Goal: Task Accomplishment & Management: Use online tool/utility

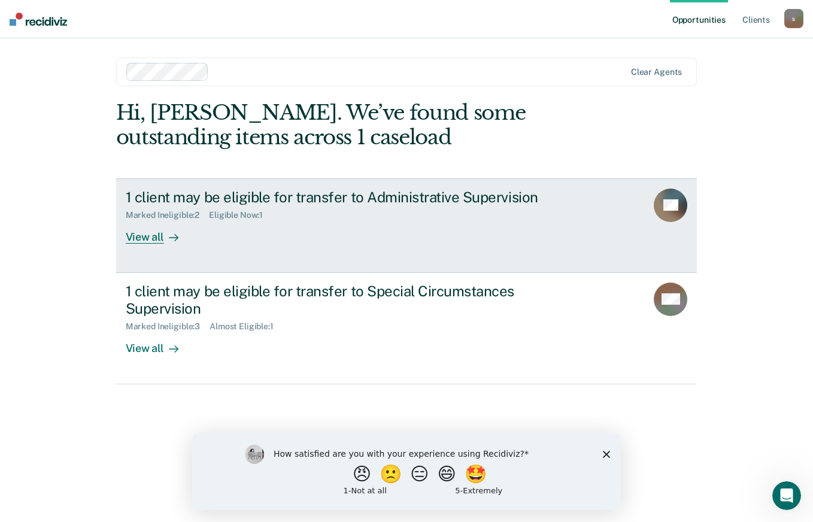
click at [151, 235] on div "View all" at bounding box center [159, 231] width 67 height 23
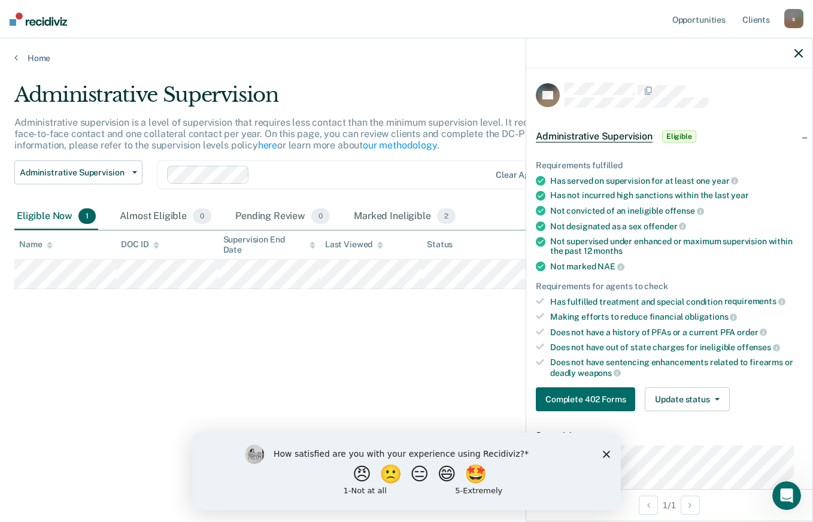
click at [609, 453] on icon "Close survey" at bounding box center [606, 453] width 7 height 7
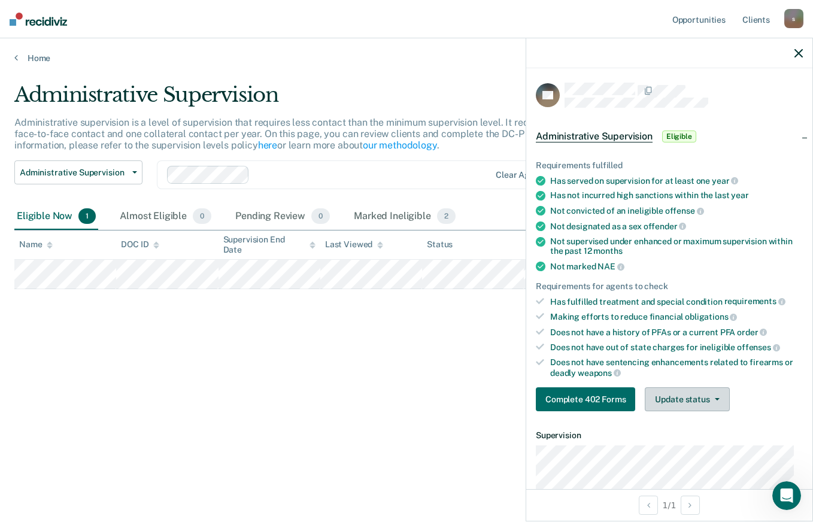
click at [724, 398] on button "Update status" at bounding box center [687, 399] width 84 height 24
click at [794, 54] on icon "button" at bounding box center [798, 53] width 8 height 8
click at [690, 400] on button "Update status" at bounding box center [687, 399] width 84 height 24
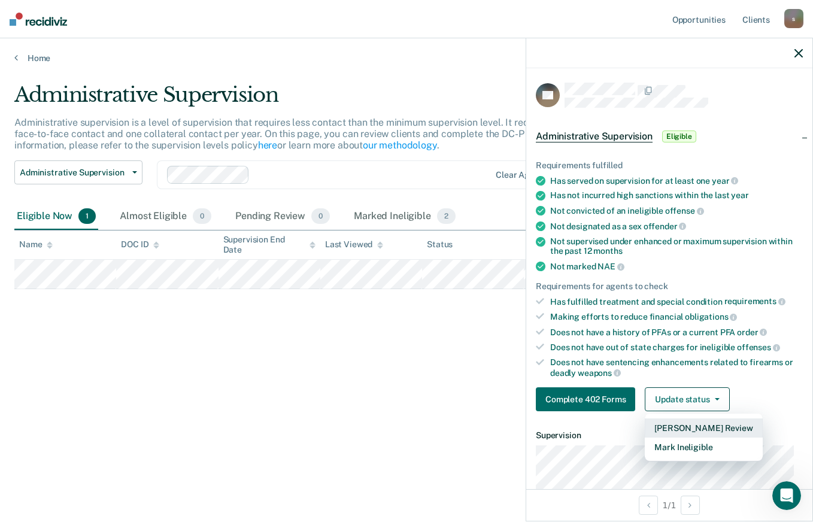
click at [701, 424] on button "[PERSON_NAME] Review" at bounding box center [703, 427] width 117 height 19
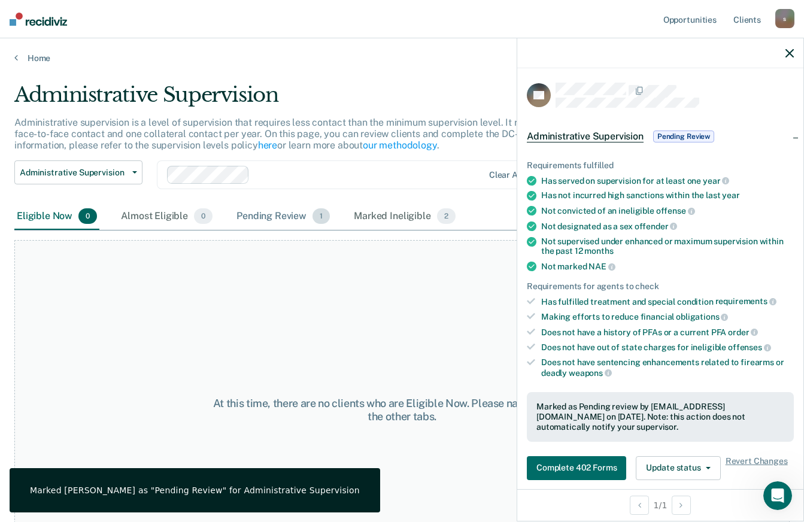
click at [284, 211] on div "Pending Review 1" at bounding box center [283, 217] width 98 height 26
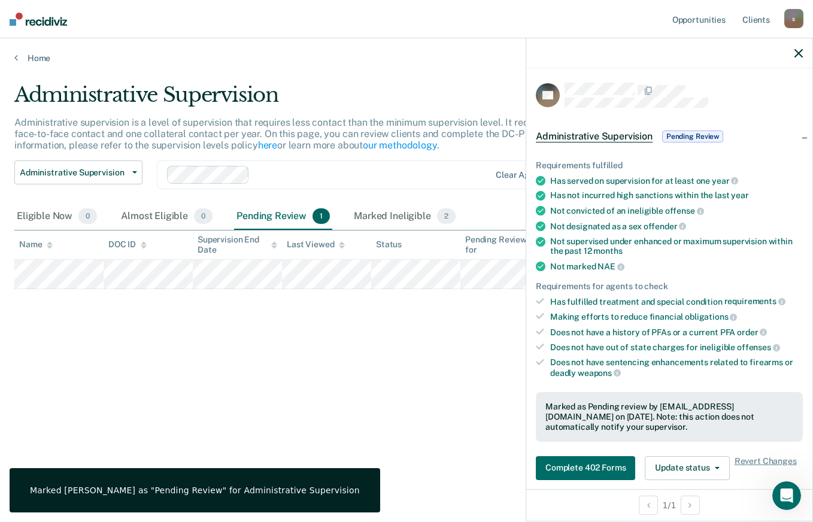
click at [418, 389] on div "Administrative Supervision Administrative supervision is a level of supervision…" at bounding box center [406, 258] width 784 height 350
click at [803, 48] on div at bounding box center [669, 53] width 286 height 30
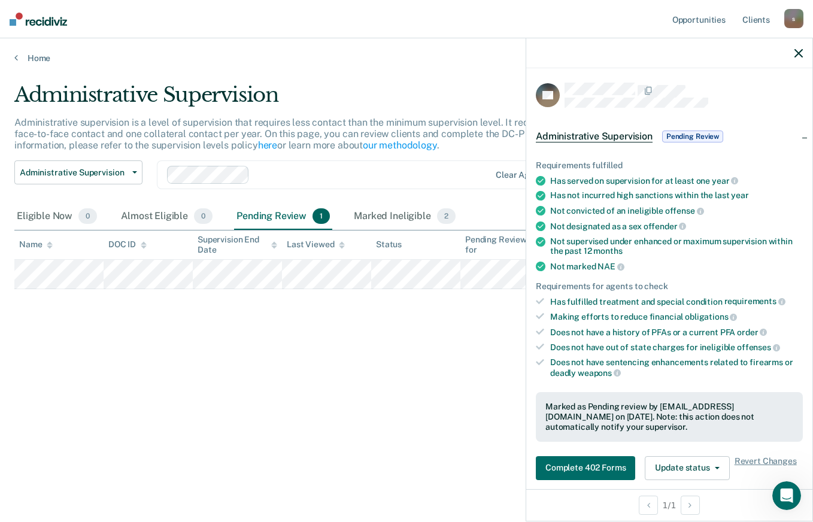
click at [796, 57] on icon "button" at bounding box center [798, 53] width 8 height 8
click at [715, 467] on icon "button" at bounding box center [717, 468] width 5 height 2
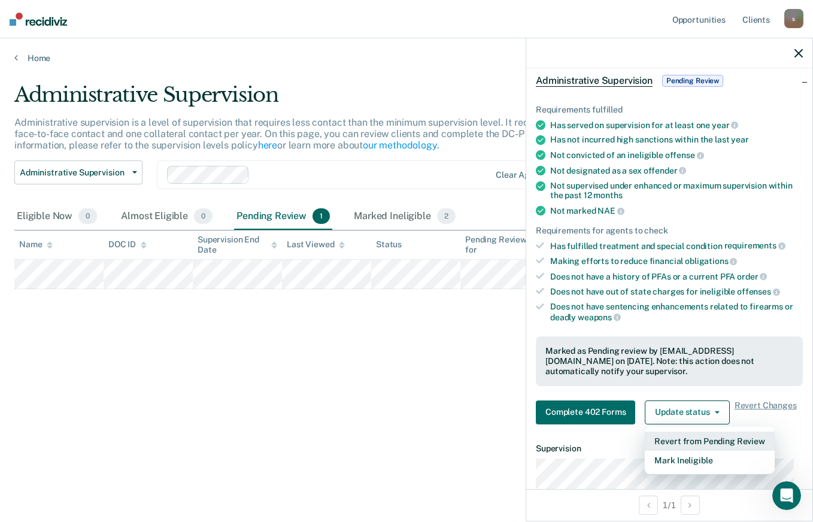
scroll to position [136, 0]
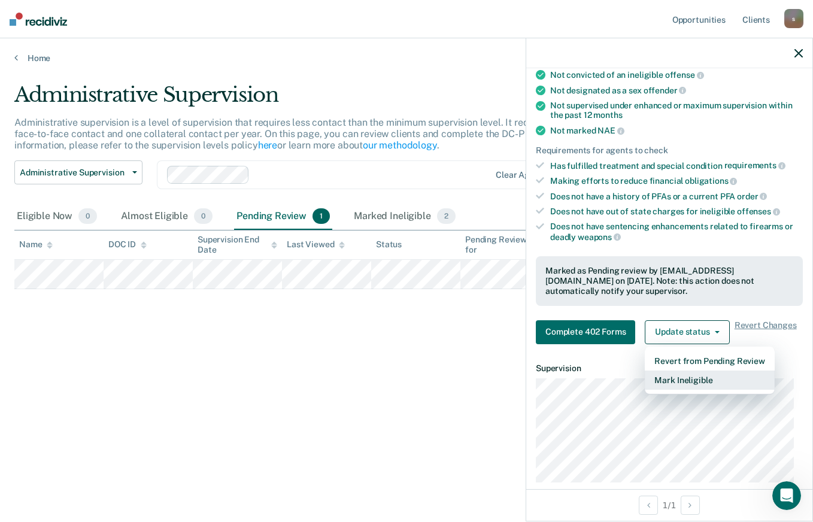
click at [747, 386] on button "Mark Ineligible" at bounding box center [709, 380] width 129 height 19
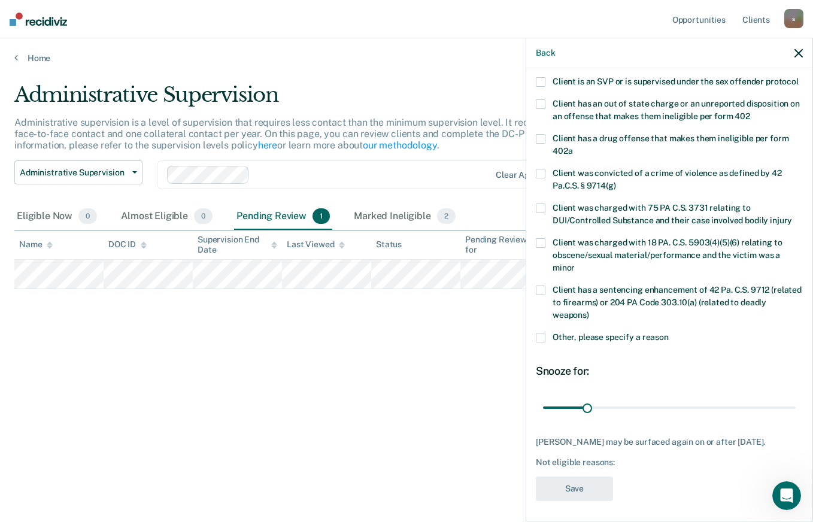
scroll to position [176, 0]
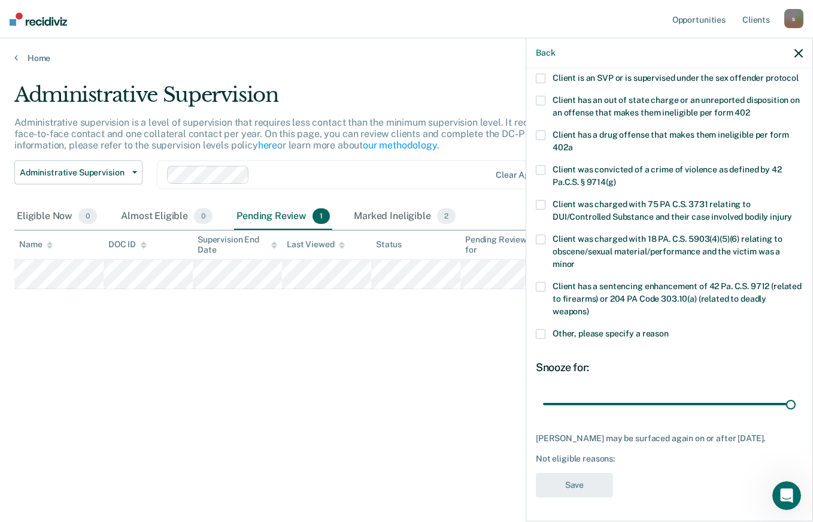
drag, startPoint x: 599, startPoint y: 403, endPoint x: 812, endPoint y: 403, distance: 213.1
type input "180"
click at [796, 403] on input "range" at bounding box center [669, 403] width 253 height 21
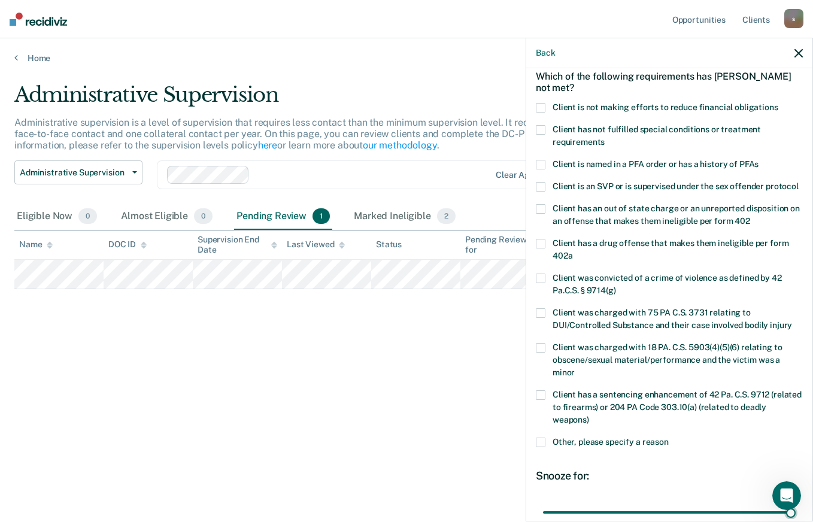
scroll to position [0, 0]
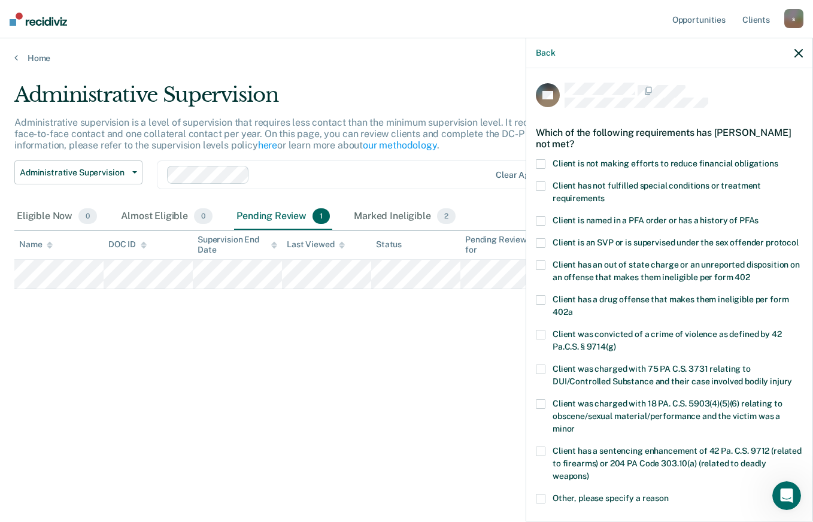
click at [540, 159] on span at bounding box center [541, 164] width 10 height 10
click at [778, 159] on input "Client is not making efforts to reduce financial obligations" at bounding box center [778, 159] width 0 height 0
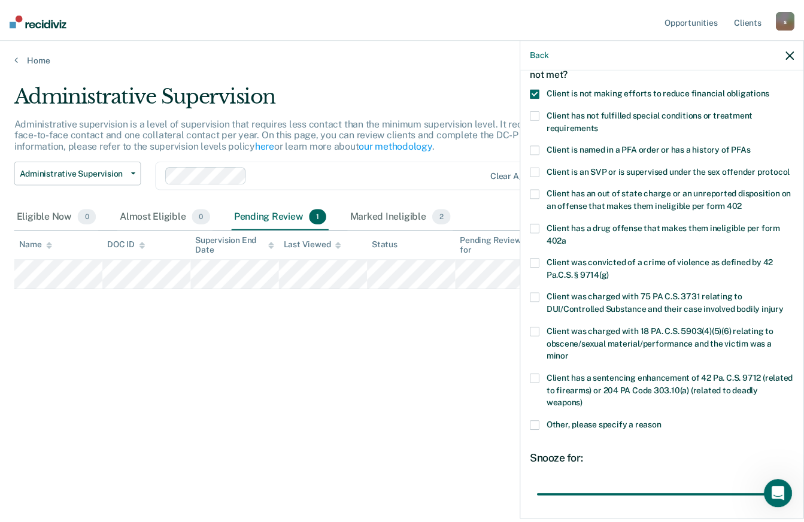
scroll to position [176, 0]
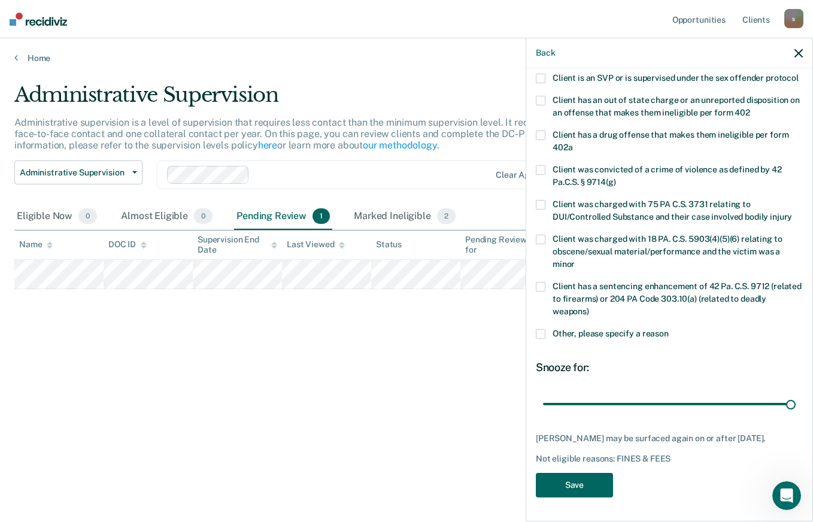
click at [586, 489] on button "Save" at bounding box center [574, 485] width 77 height 25
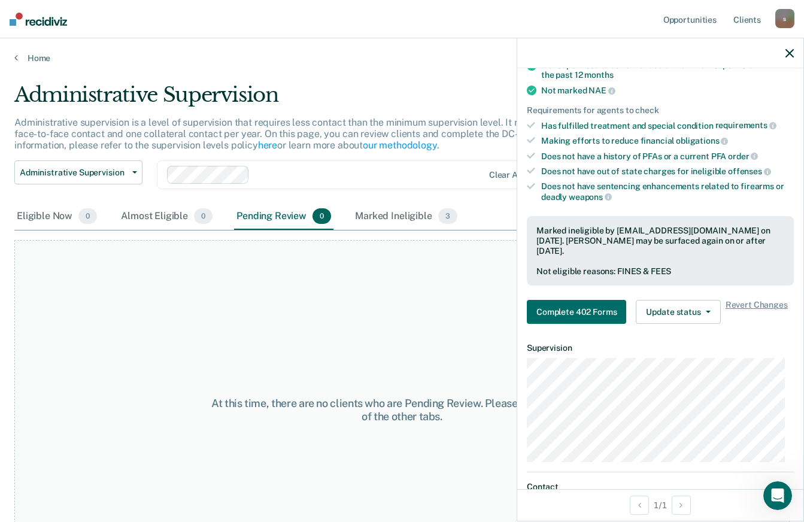
click at [785, 53] on icon "button" at bounding box center [789, 53] width 8 height 8
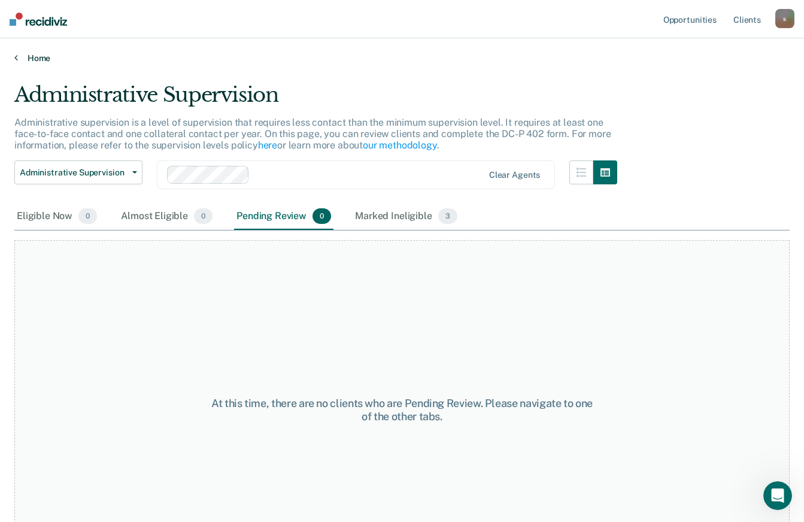
click at [28, 54] on link "Home" at bounding box center [401, 58] width 775 height 11
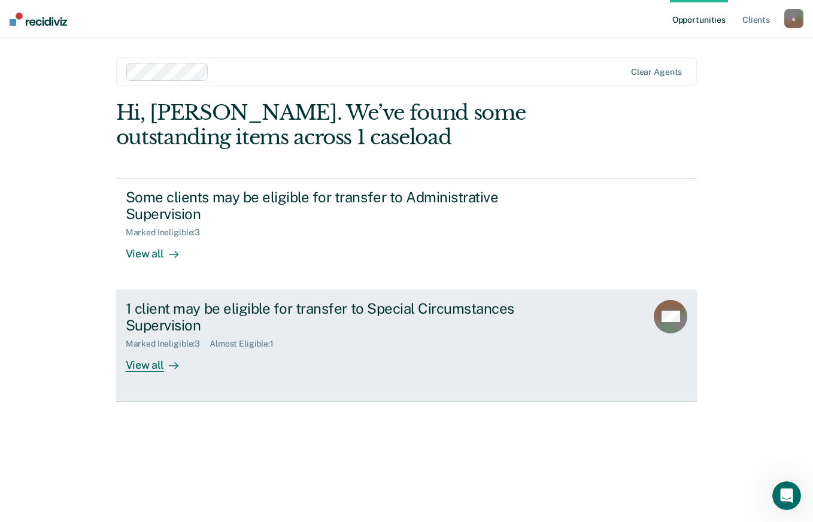
click at [449, 323] on div "1 client may be eligible for transfer to Special Circumstances Supervision" at bounding box center [336, 317] width 420 height 35
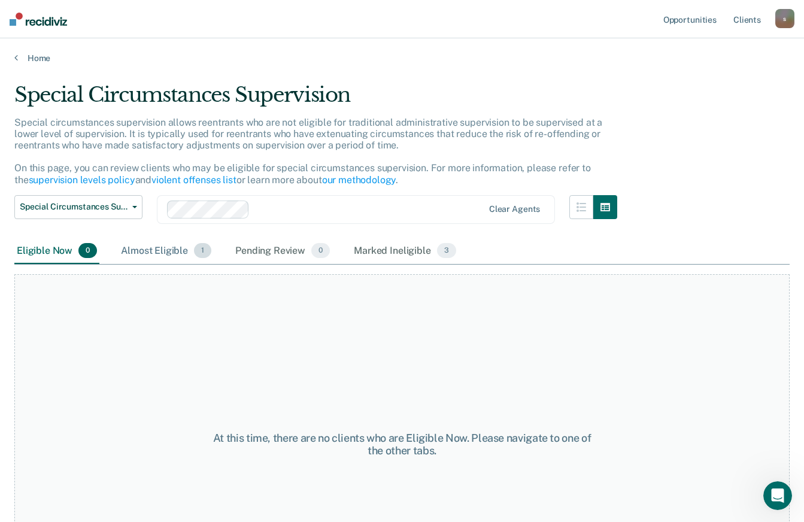
click at [141, 255] on div "Almost Eligible 1" at bounding box center [166, 251] width 95 height 26
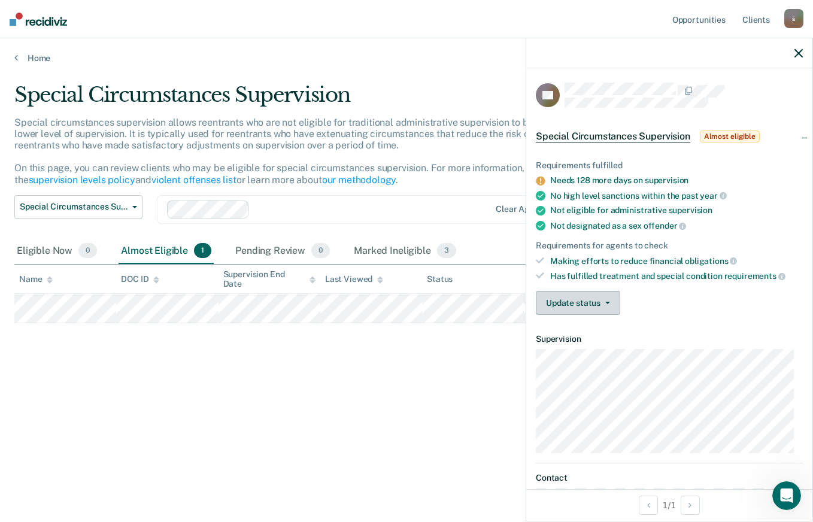
click at [601, 302] on span "button" at bounding box center [605, 303] width 10 height 2
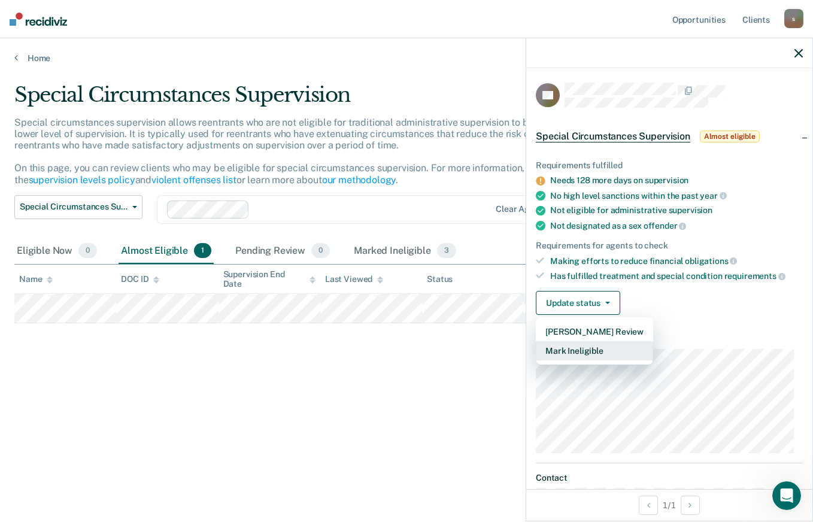
click at [621, 356] on button "Mark Ineligible" at bounding box center [594, 350] width 117 height 19
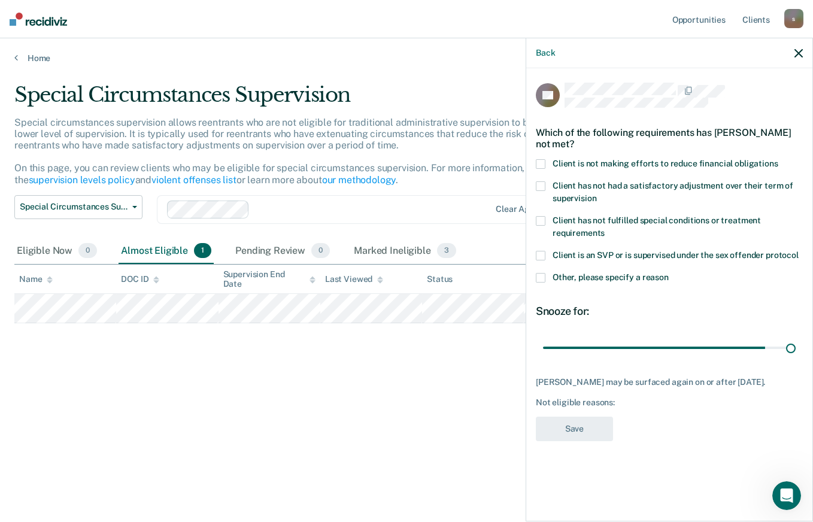
drag, startPoint x: 626, startPoint y: 344, endPoint x: 812, endPoint y: 344, distance: 186.2
type input "180"
click at [796, 344] on input "range" at bounding box center [669, 347] width 253 height 21
click at [539, 217] on span at bounding box center [541, 221] width 10 height 10
click at [605, 229] on input "Client has not fulfilled special conditions or treatment requirements" at bounding box center [605, 229] width 0 height 0
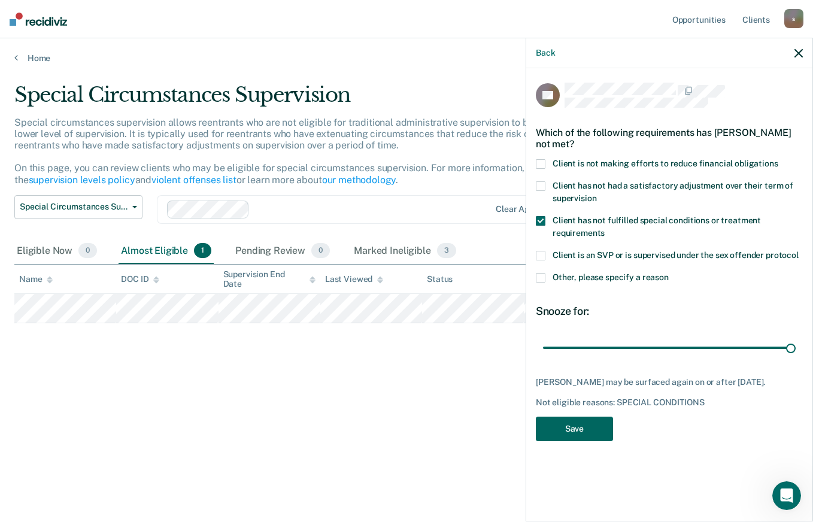
click at [569, 436] on button "Save" at bounding box center [574, 429] width 77 height 25
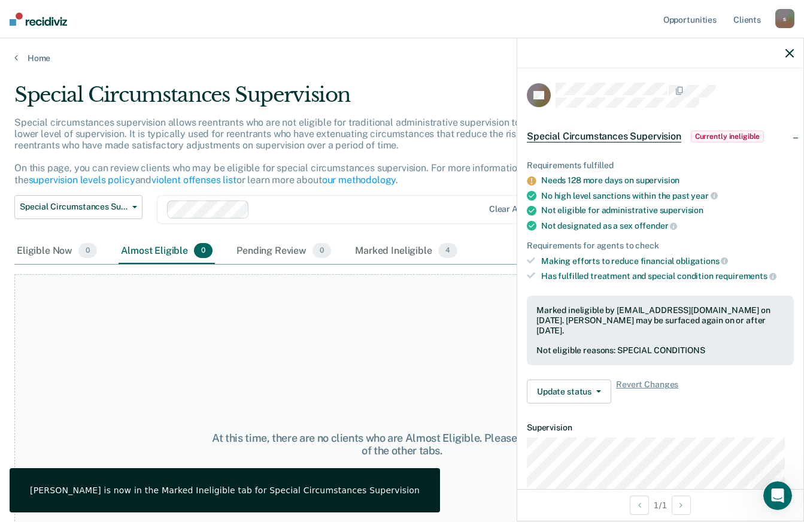
click at [793, 59] on div at bounding box center [660, 53] width 286 height 30
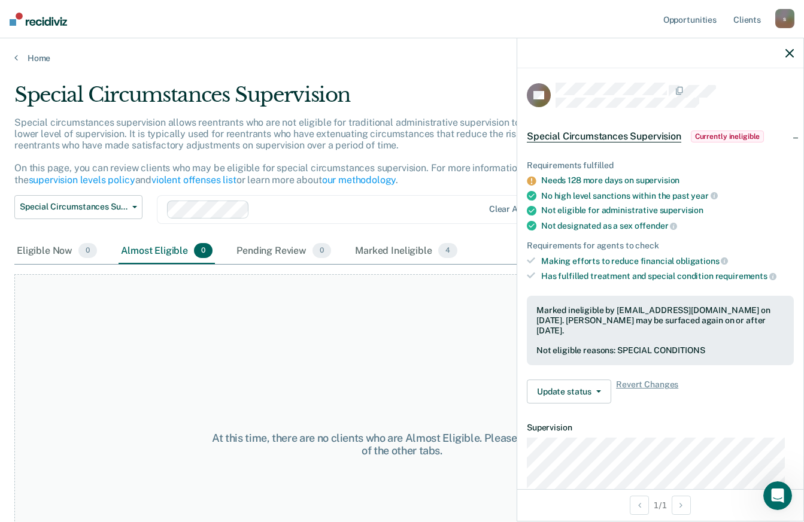
click at [787, 56] on icon "button" at bounding box center [789, 53] width 8 height 8
